Goal: Check status

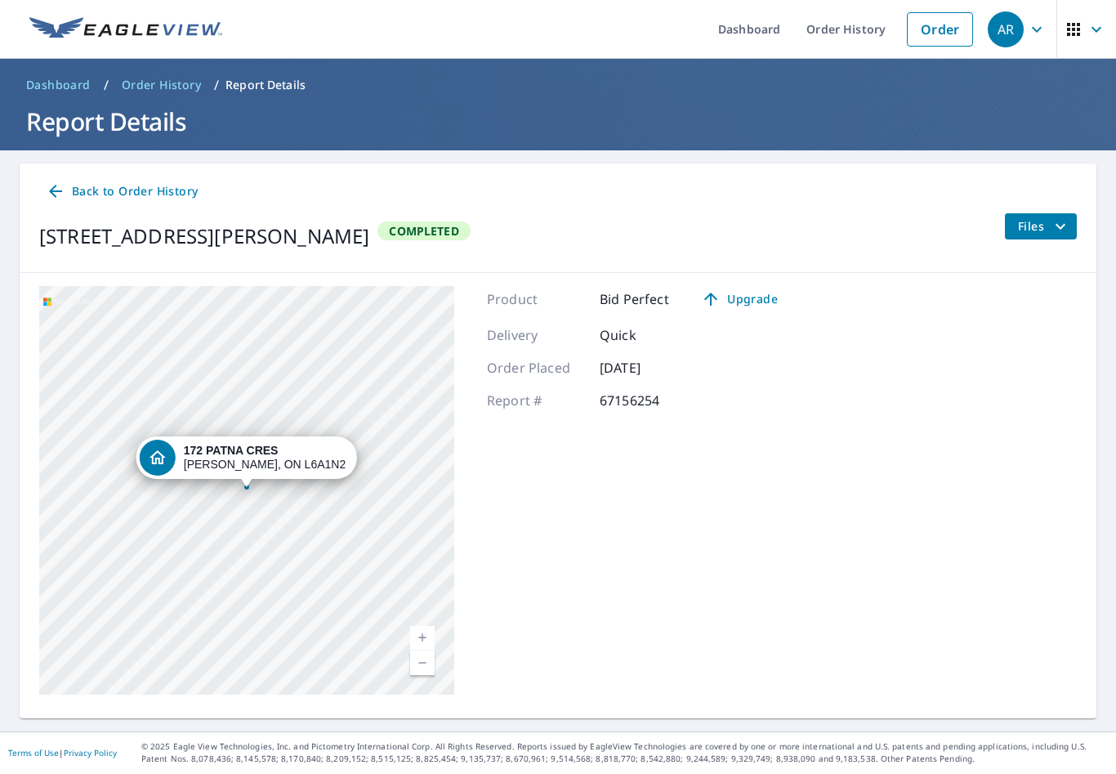
click at [649, 396] on p "67156254" at bounding box center [649, 401] width 98 height 20
click at [1056, 221] on icon "filesDropdownBtn-67156254" at bounding box center [1061, 227] width 20 height 20
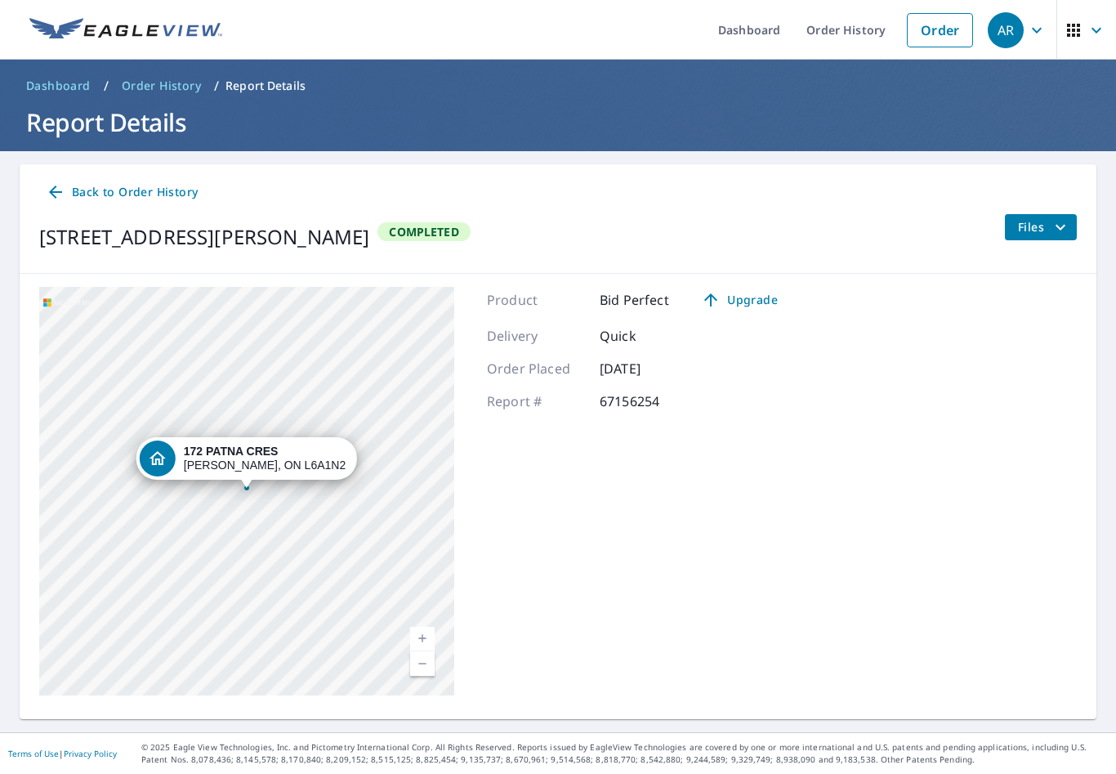
click at [465, 237] on span "Completed" at bounding box center [423, 232] width 89 height 16
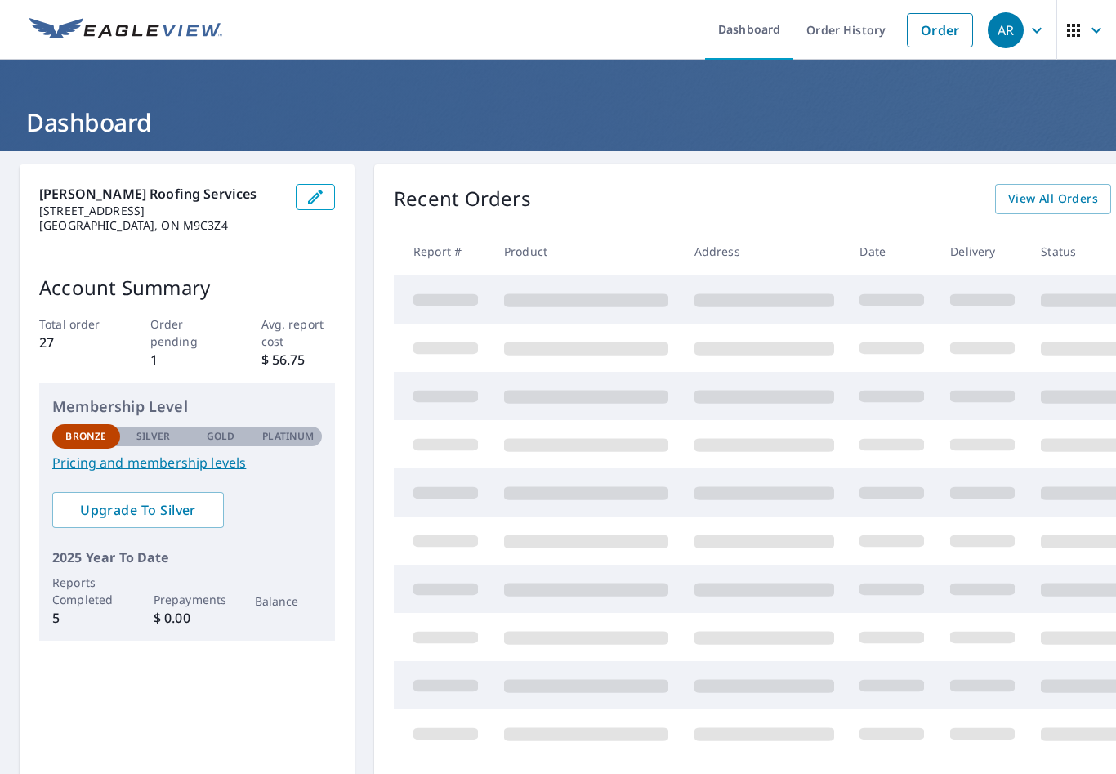
click at [942, 33] on link "Order" at bounding box center [940, 30] width 66 height 34
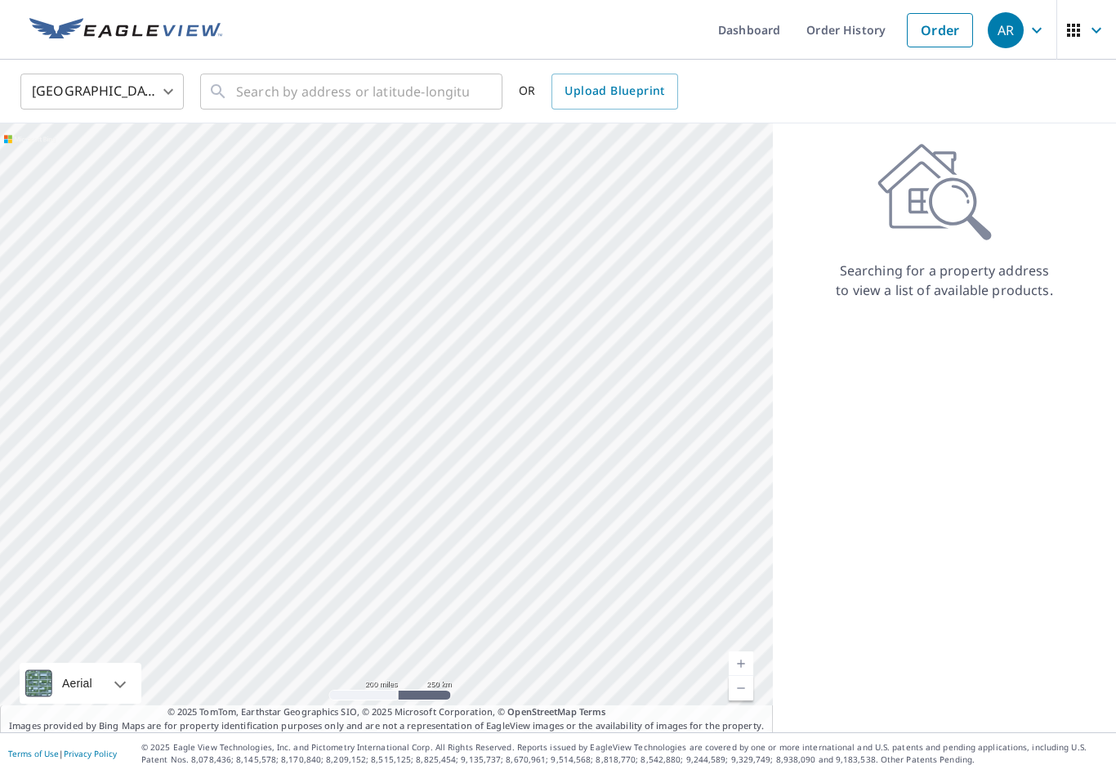
click at [138, 94] on body "AR AR Dashboard Order History Order AR United States US ​ ​ OR Upload Blueprint…" at bounding box center [558, 387] width 1116 height 774
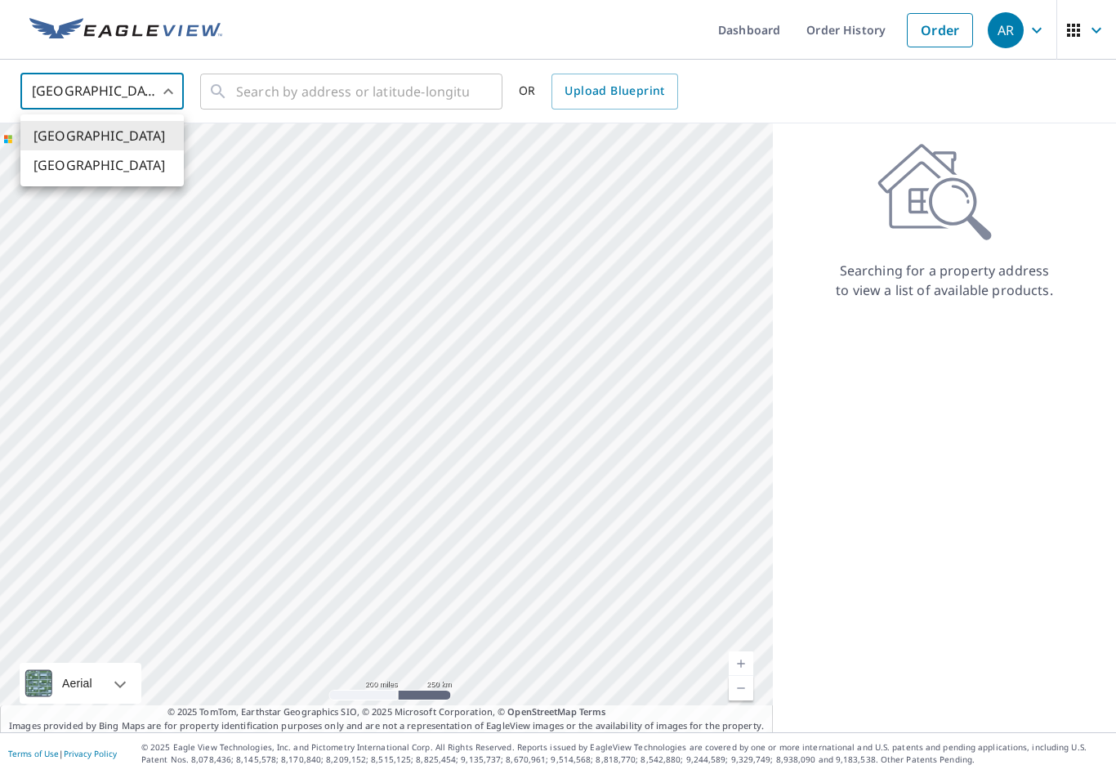
click at [123, 165] on li "[GEOGRAPHIC_DATA]" at bounding box center [101, 164] width 163 height 29
type input "CA"
